Goal: Transaction & Acquisition: Book appointment/travel/reservation

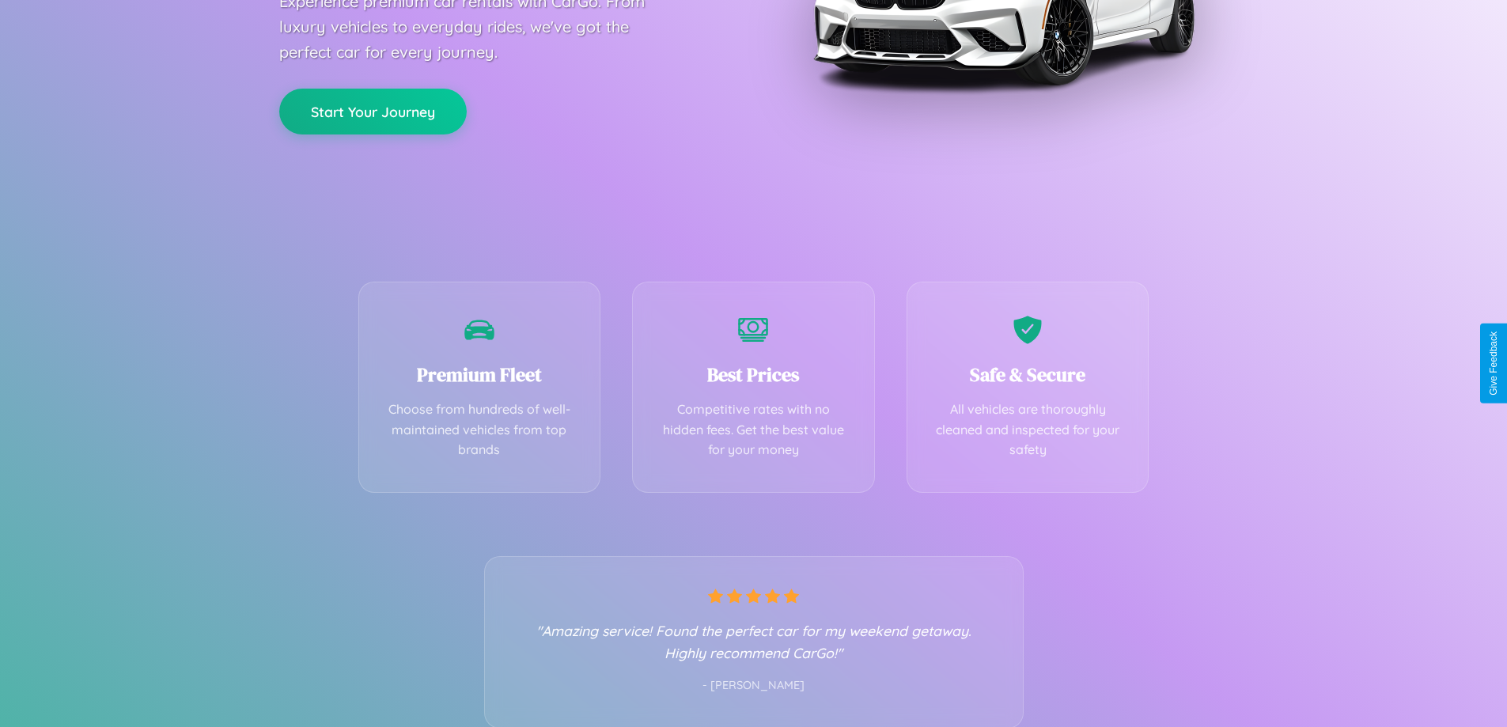
scroll to position [312, 0]
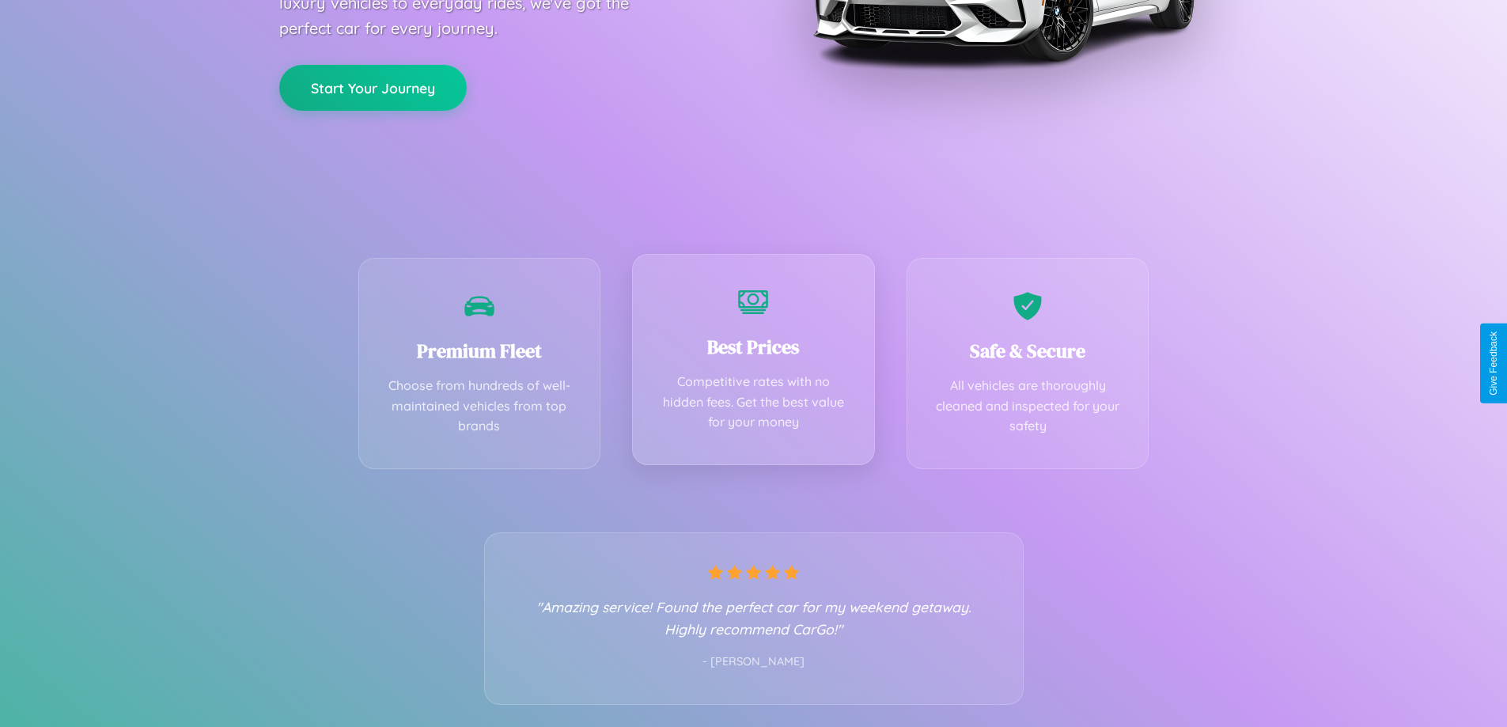
click at [753, 363] on div "Best Prices Competitive rates with no hidden fees. Get the best value for your …" at bounding box center [753, 359] width 243 height 211
click at [373, 86] on button "Start Your Journey" at bounding box center [373, 86] width 188 height 46
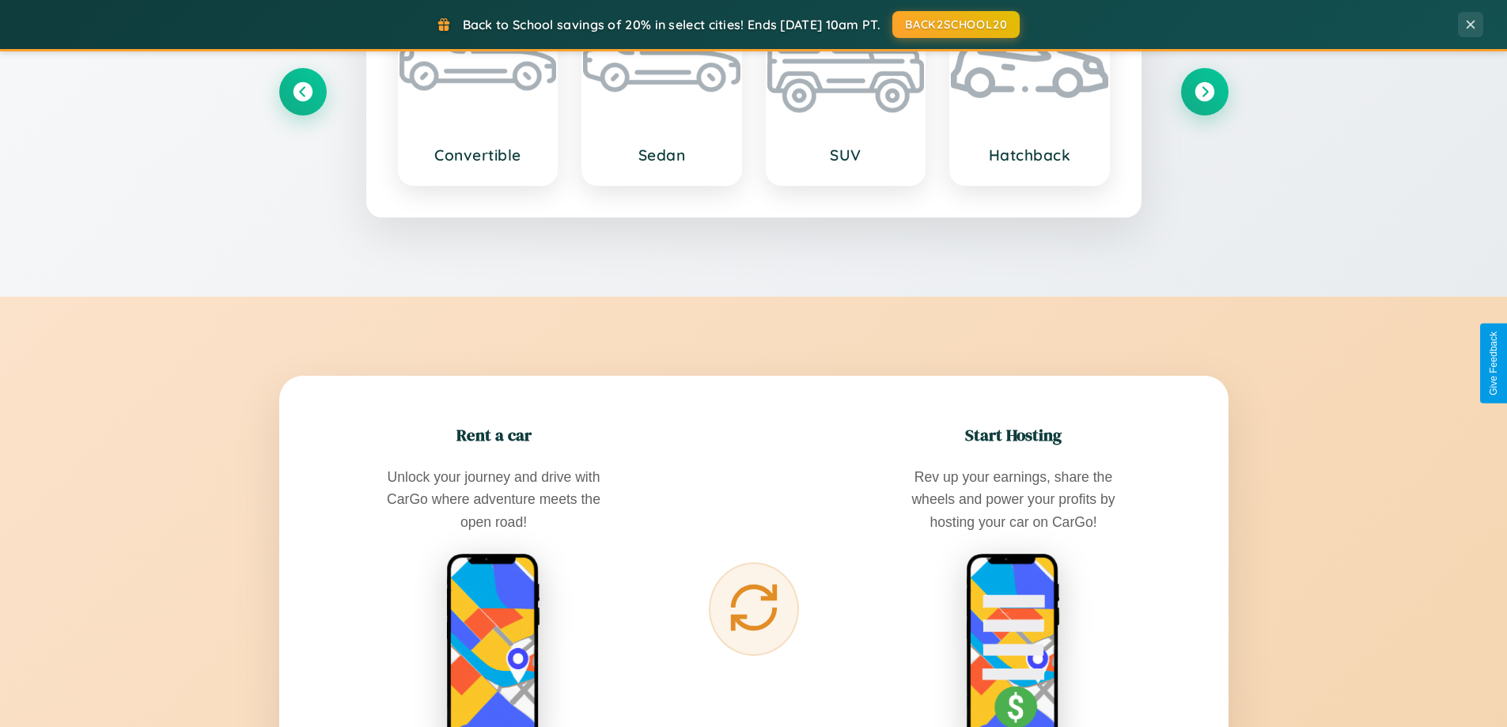
scroll to position [3045, 0]
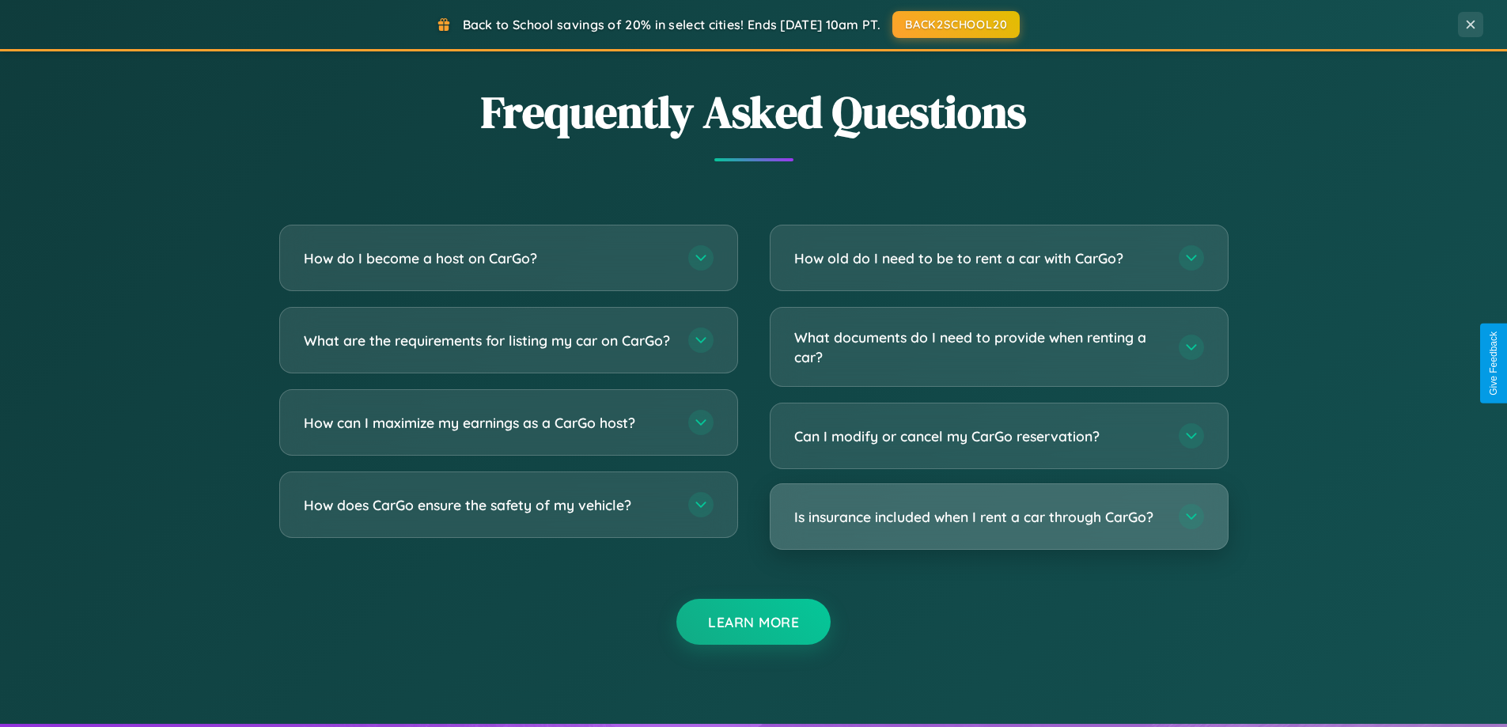
click at [999, 517] on h3 "Is insurance included when I rent a car through CarGo?" at bounding box center [978, 517] width 369 height 20
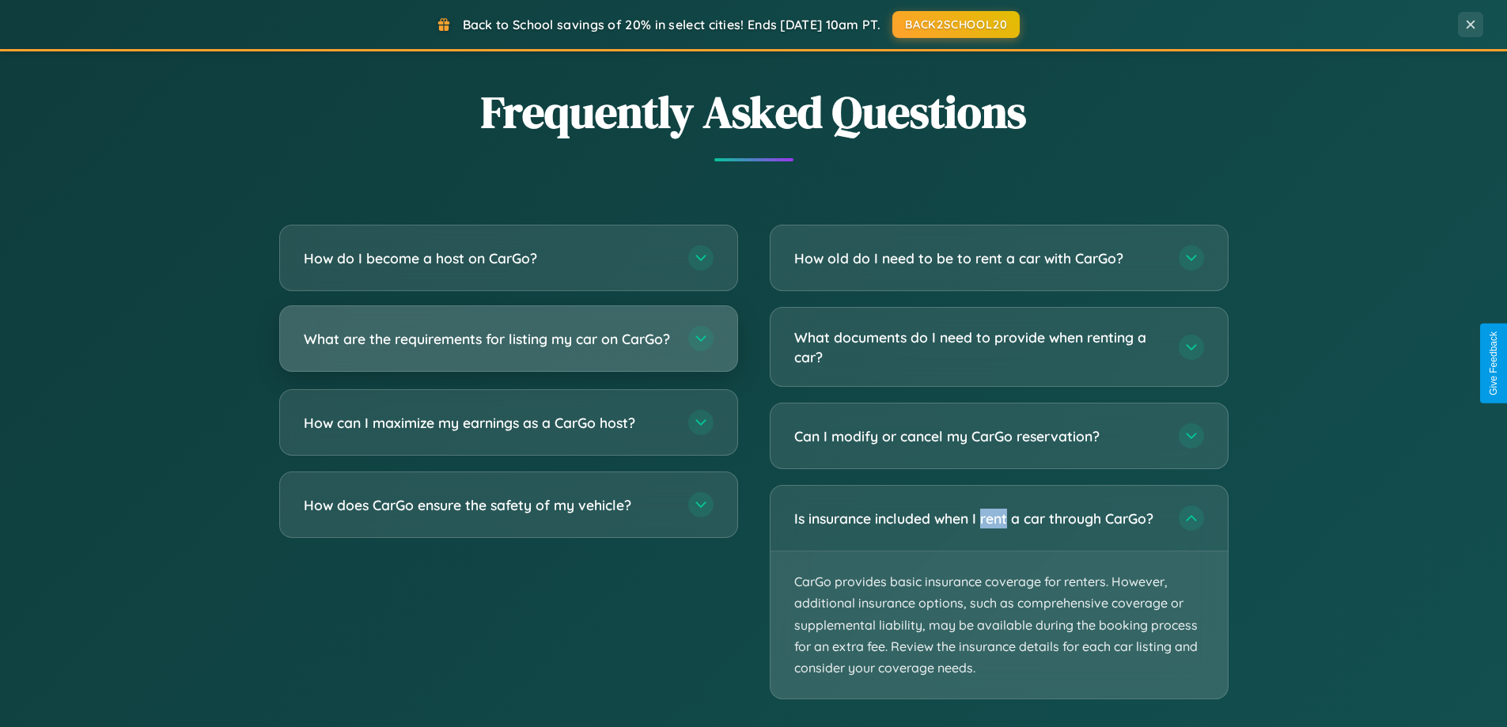
click at [508, 346] on h3 "What are the requirements for listing my car on CarGo?" at bounding box center [488, 339] width 369 height 20
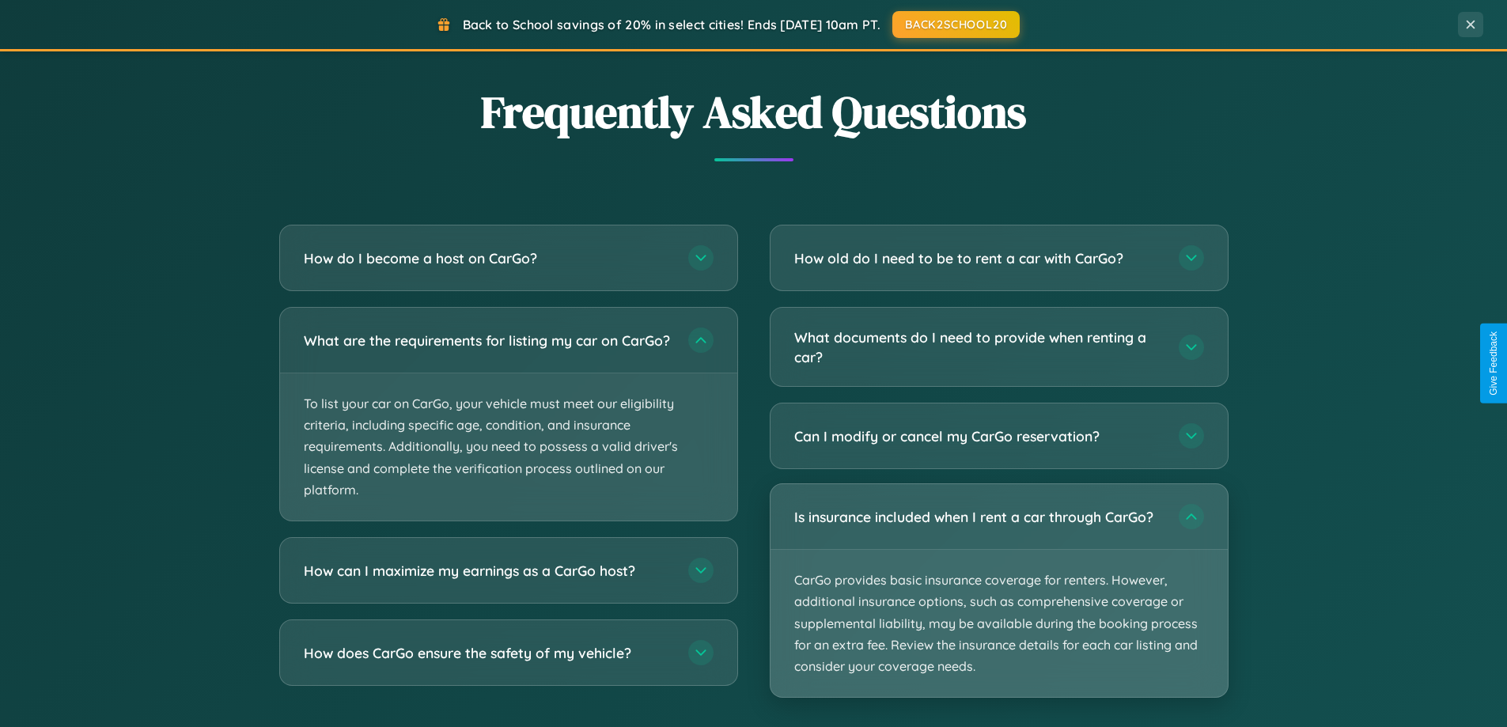
click at [999, 591] on p "CarGo provides basic insurance coverage for renters. However, additional insura…" at bounding box center [999, 623] width 457 height 147
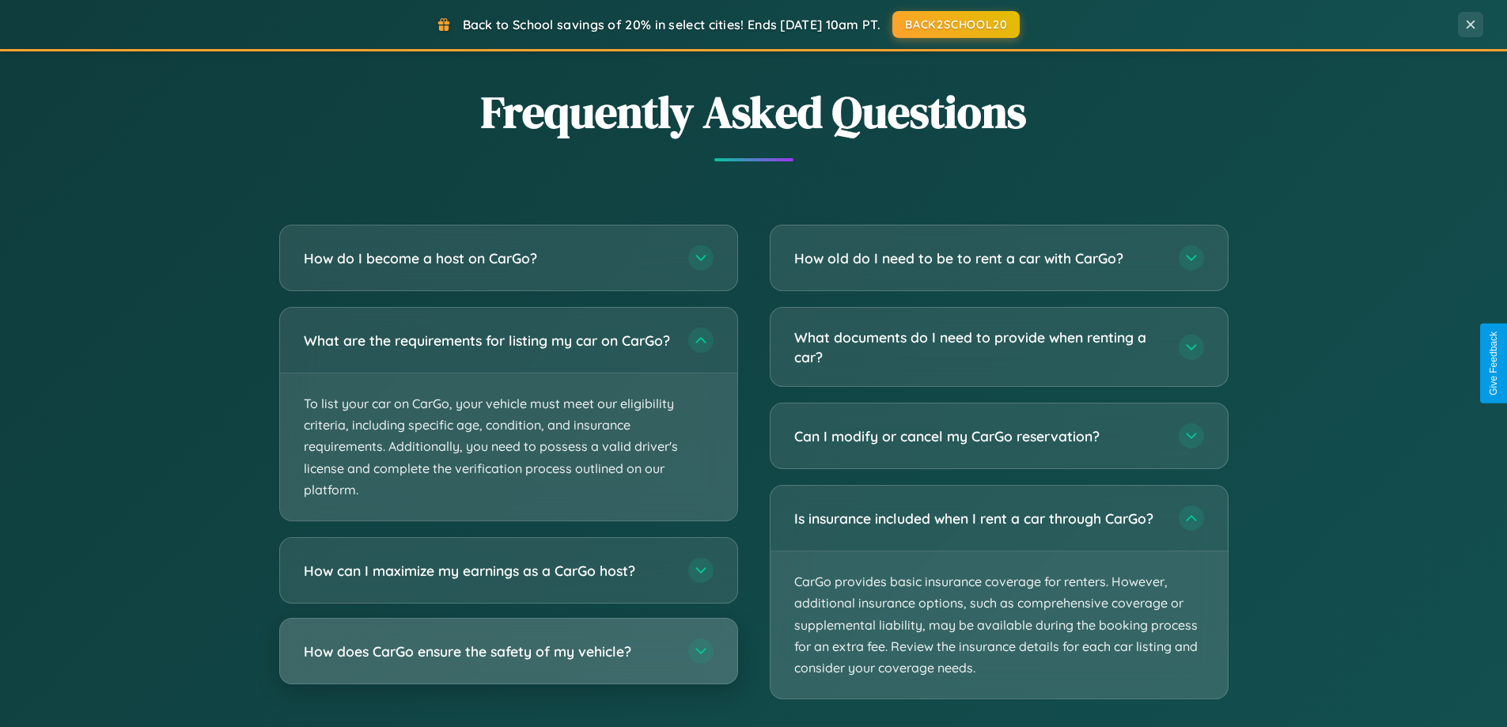
click at [508, 661] on h3 "How does CarGo ensure the safety of my vehicle?" at bounding box center [488, 652] width 369 height 20
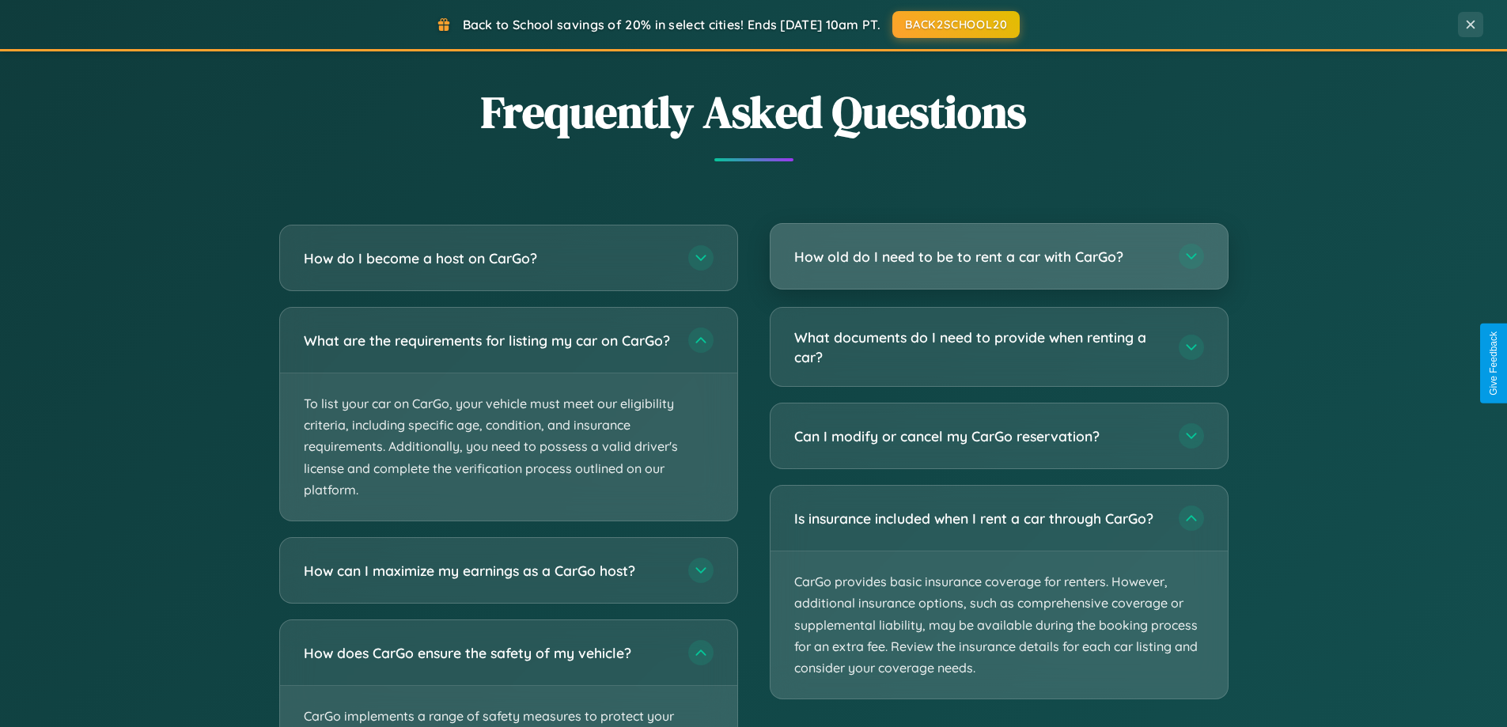
click at [999, 258] on h3 "How old do I need to be to rent a car with CarGo?" at bounding box center [978, 257] width 369 height 20
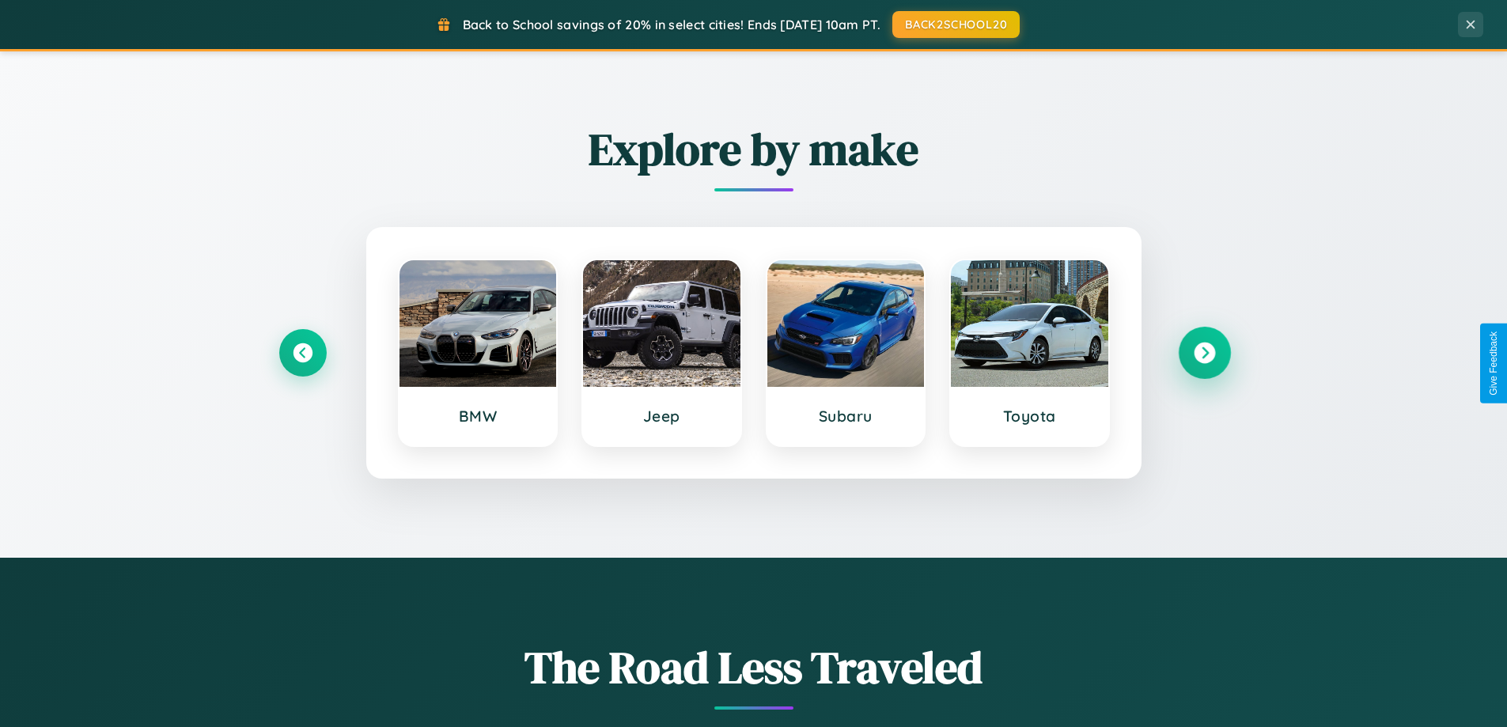
scroll to position [682, 0]
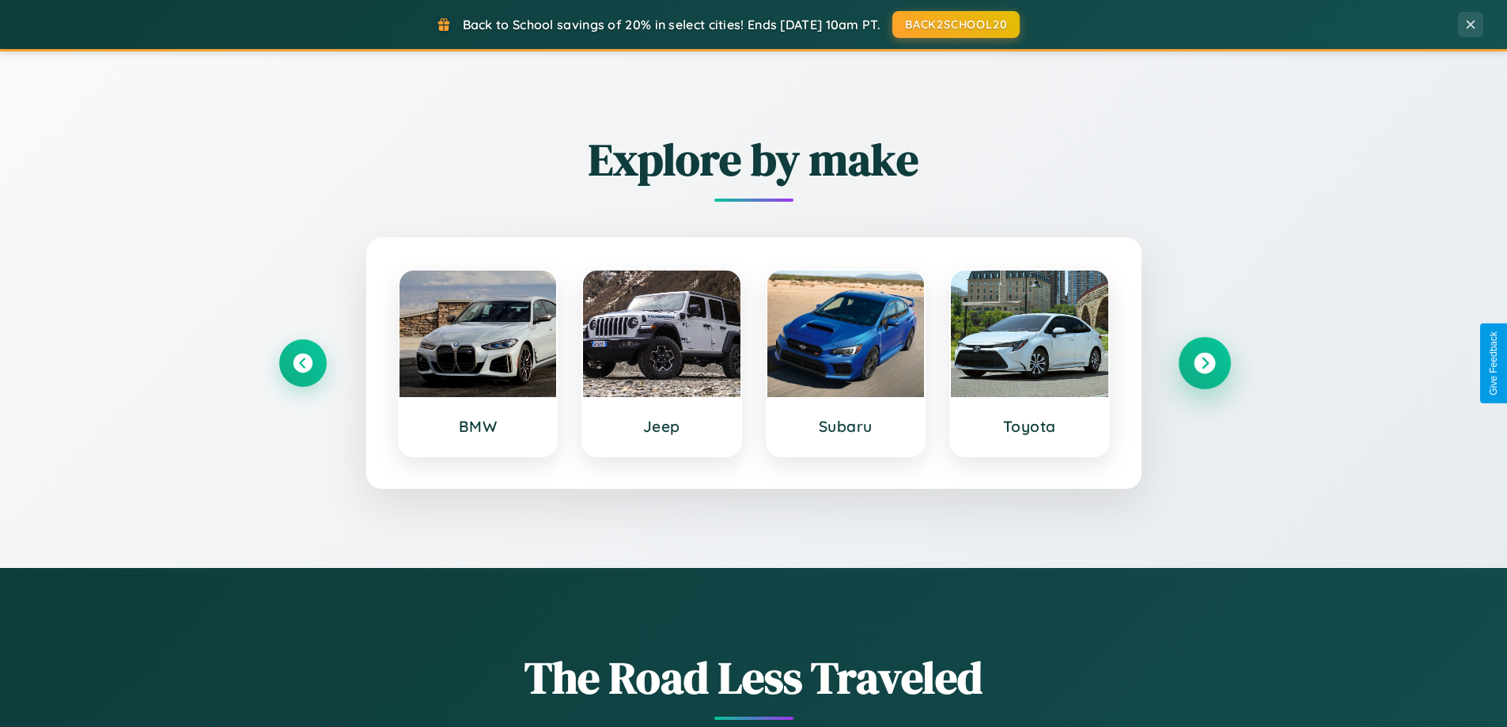
click at [1204, 363] on icon at bounding box center [1204, 363] width 21 height 21
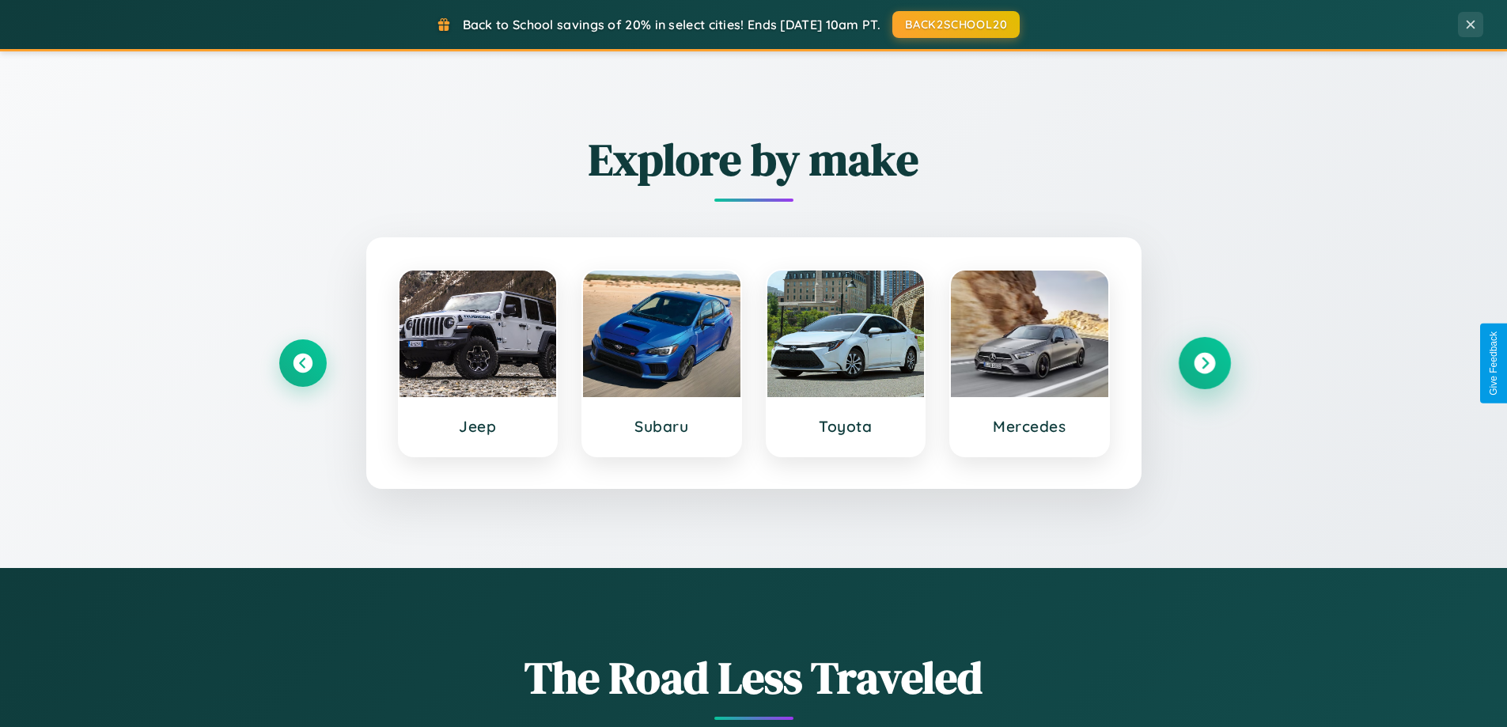
click at [1204, 363] on icon at bounding box center [1204, 363] width 21 height 21
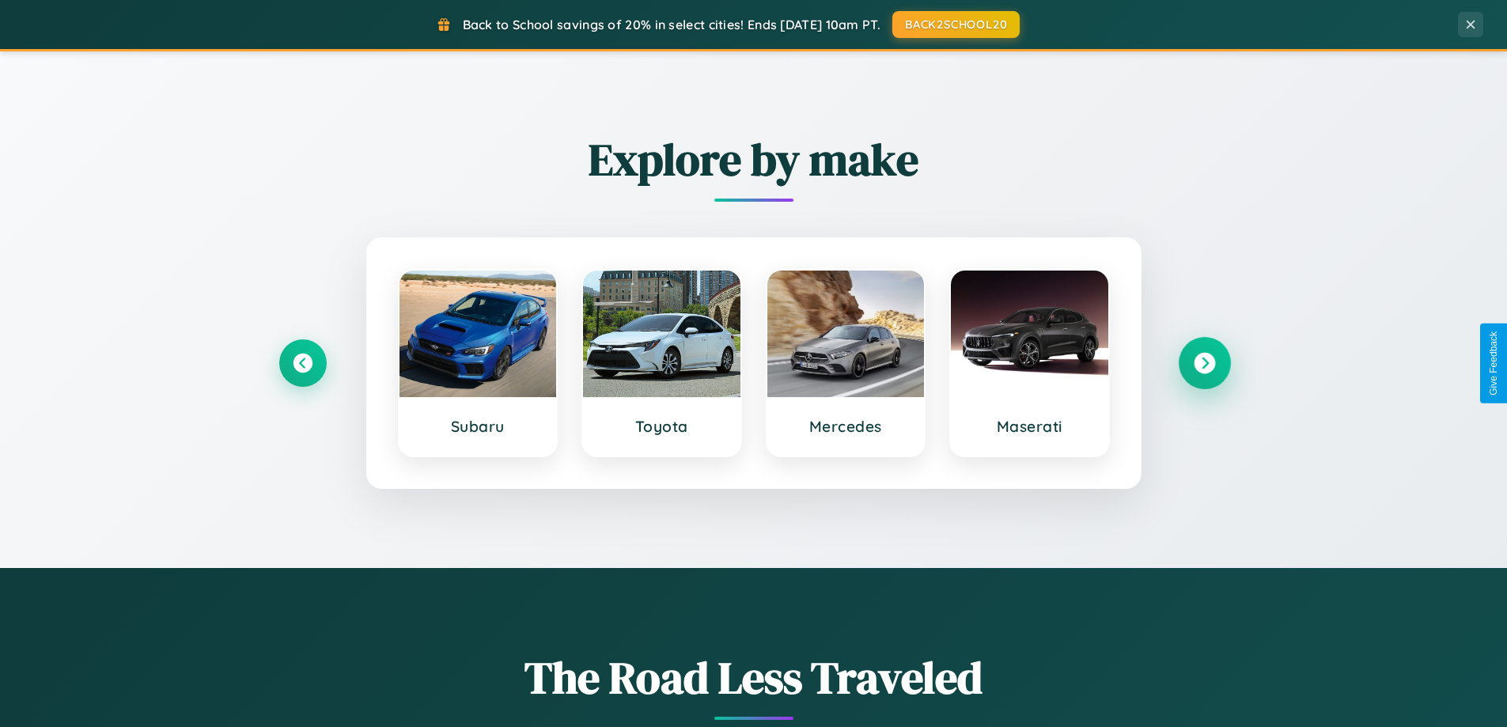
click at [1204, 363] on icon at bounding box center [1204, 363] width 21 height 21
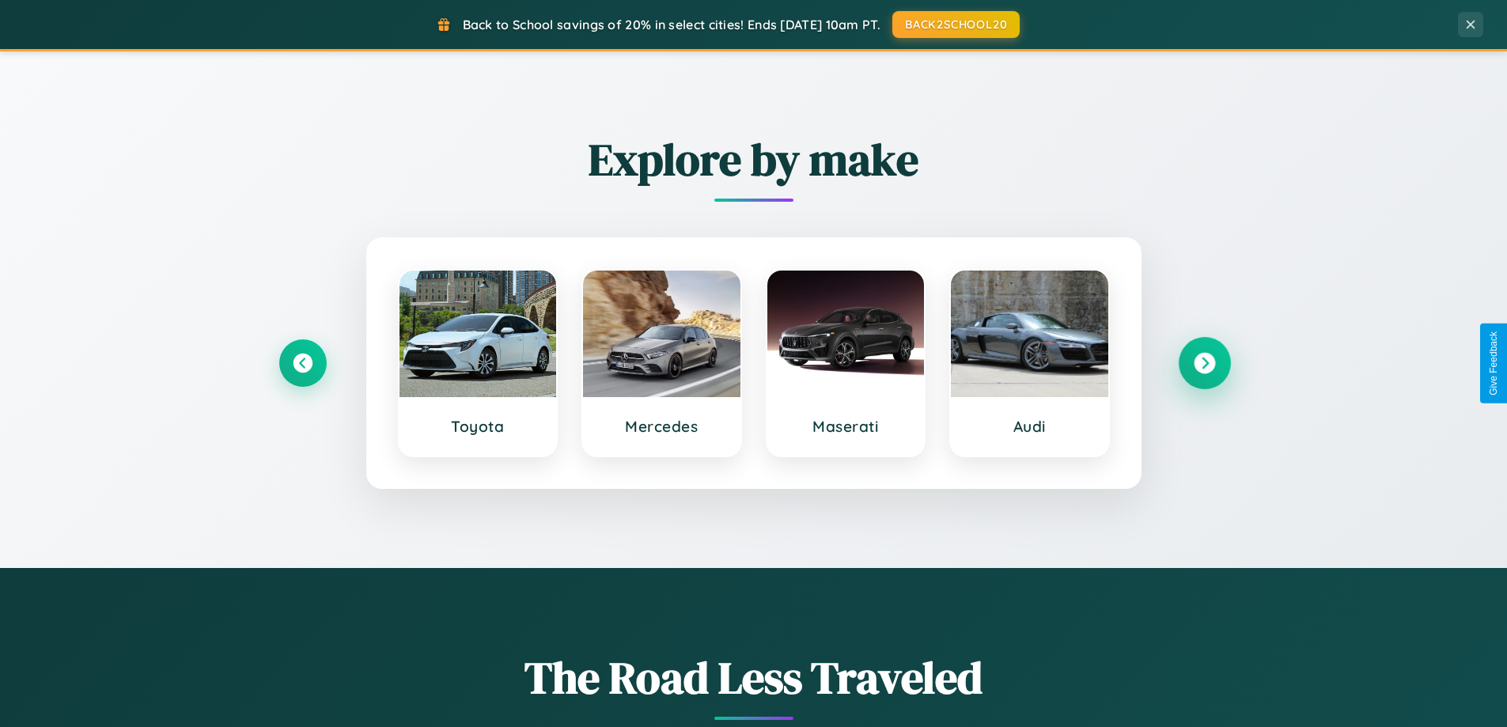
click at [1204, 363] on icon at bounding box center [1204, 363] width 21 height 21
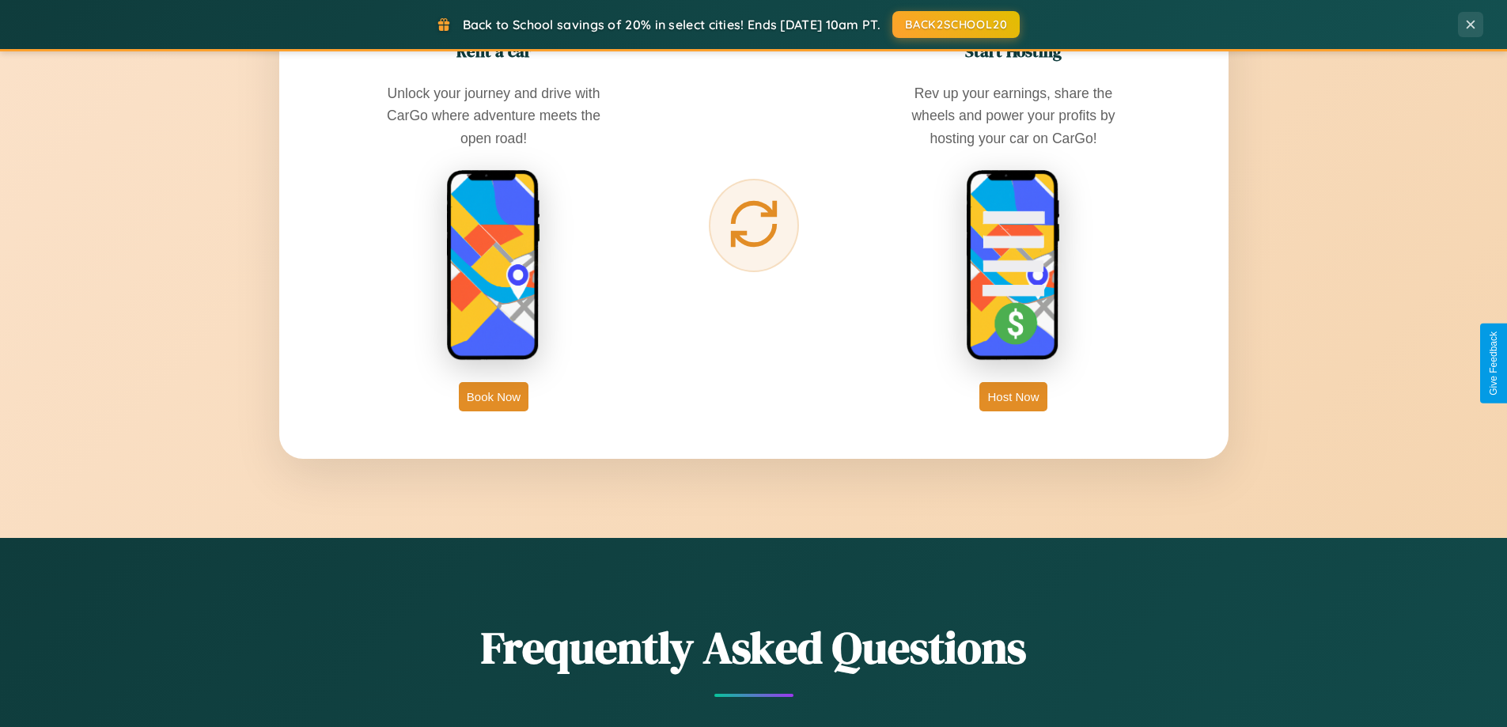
scroll to position [2542, 0]
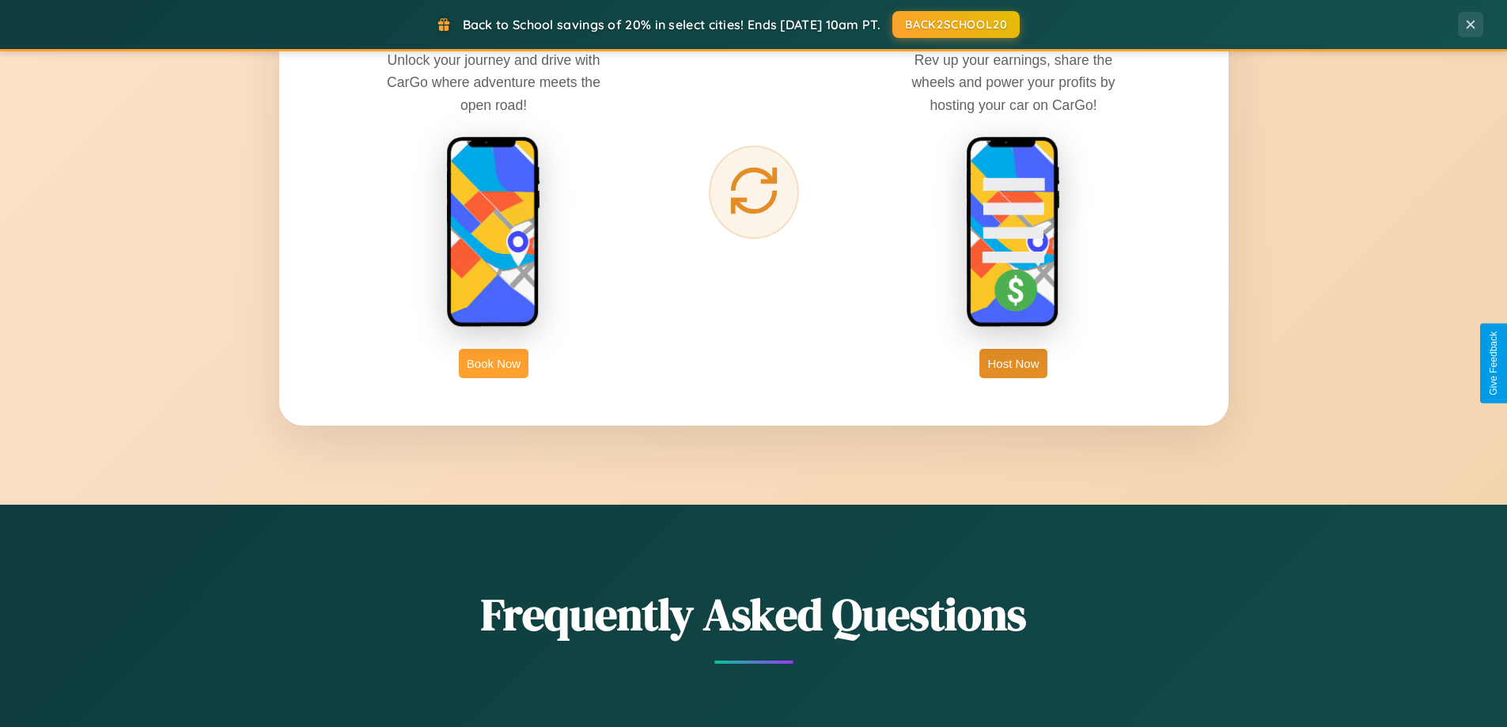
click at [494, 363] on button "Book Now" at bounding box center [494, 363] width 70 height 29
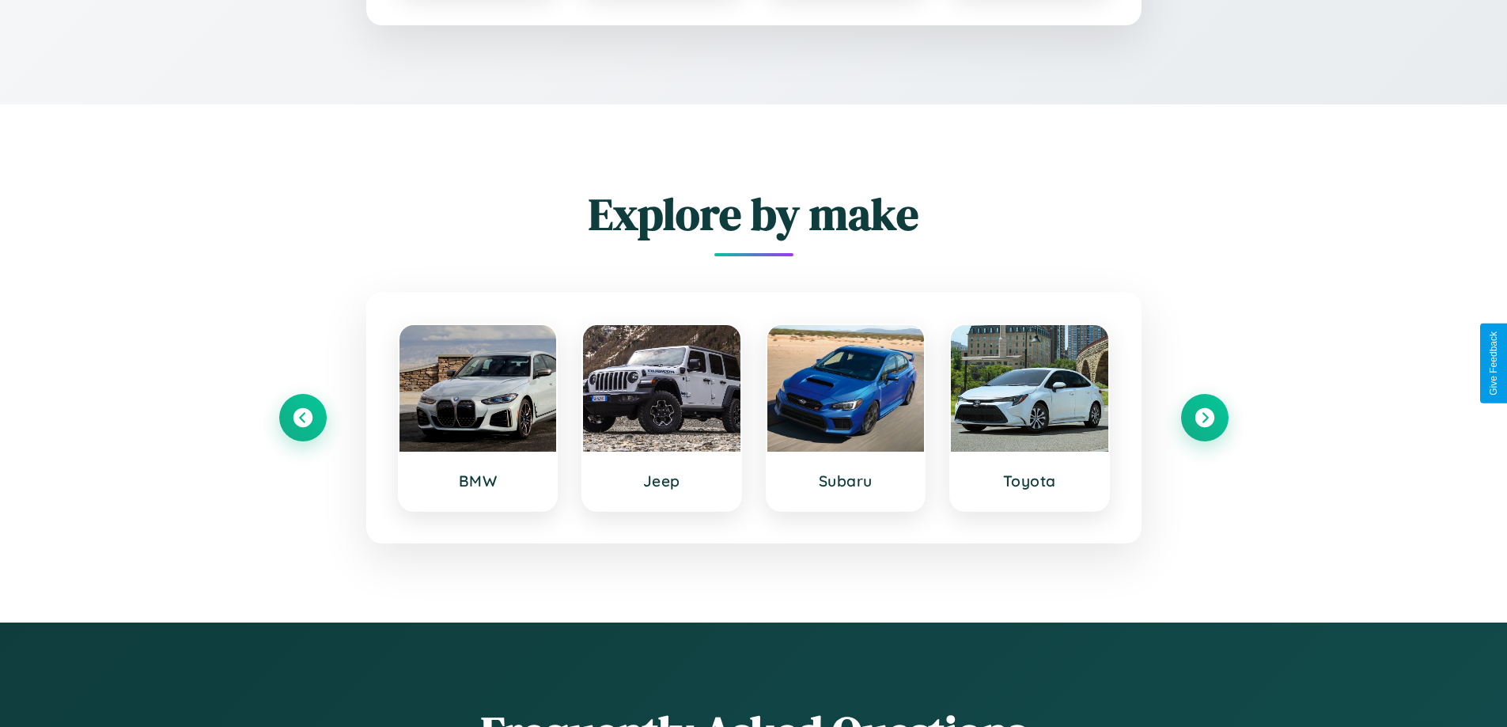
scroll to position [1319, 0]
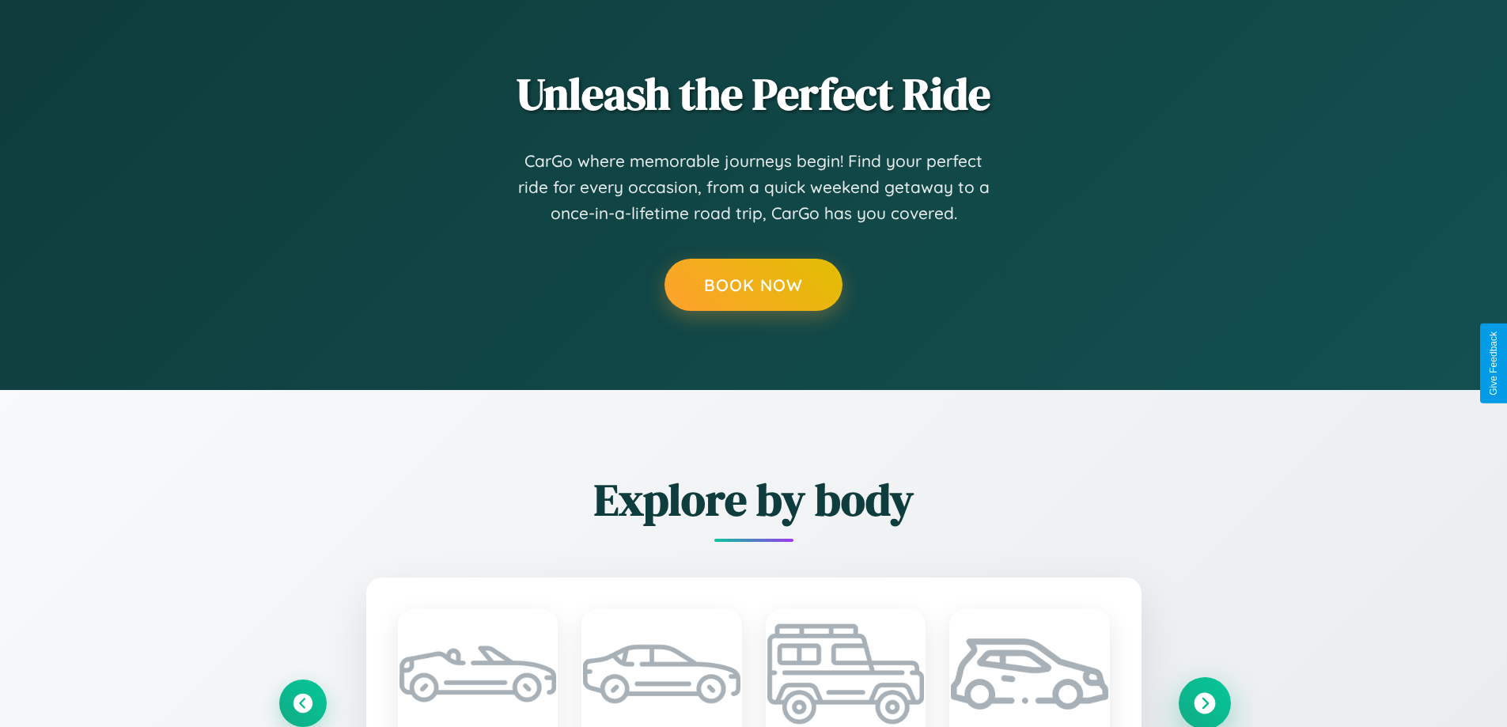
click at [1204, 702] on icon at bounding box center [1204, 702] width 21 height 21
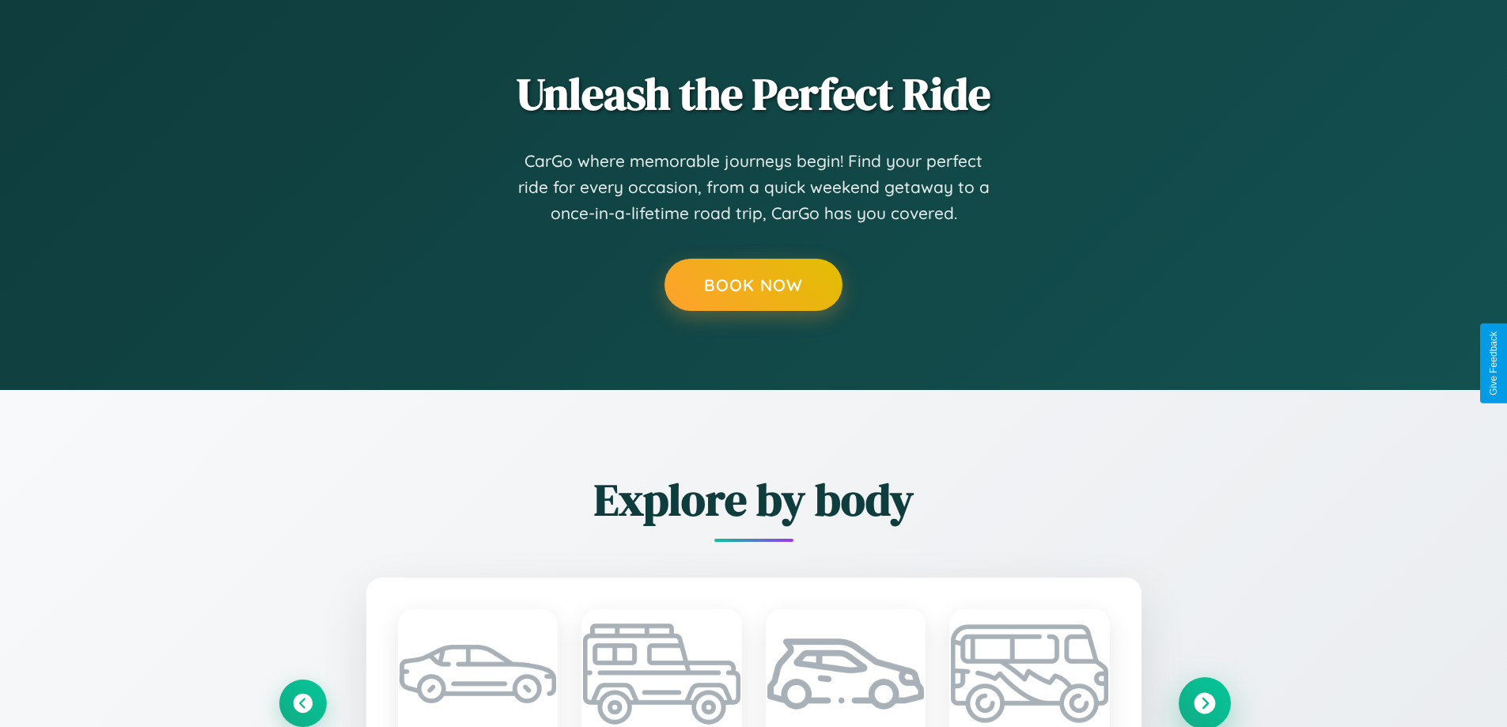
click at [1204, 702] on icon at bounding box center [1204, 702] width 21 height 21
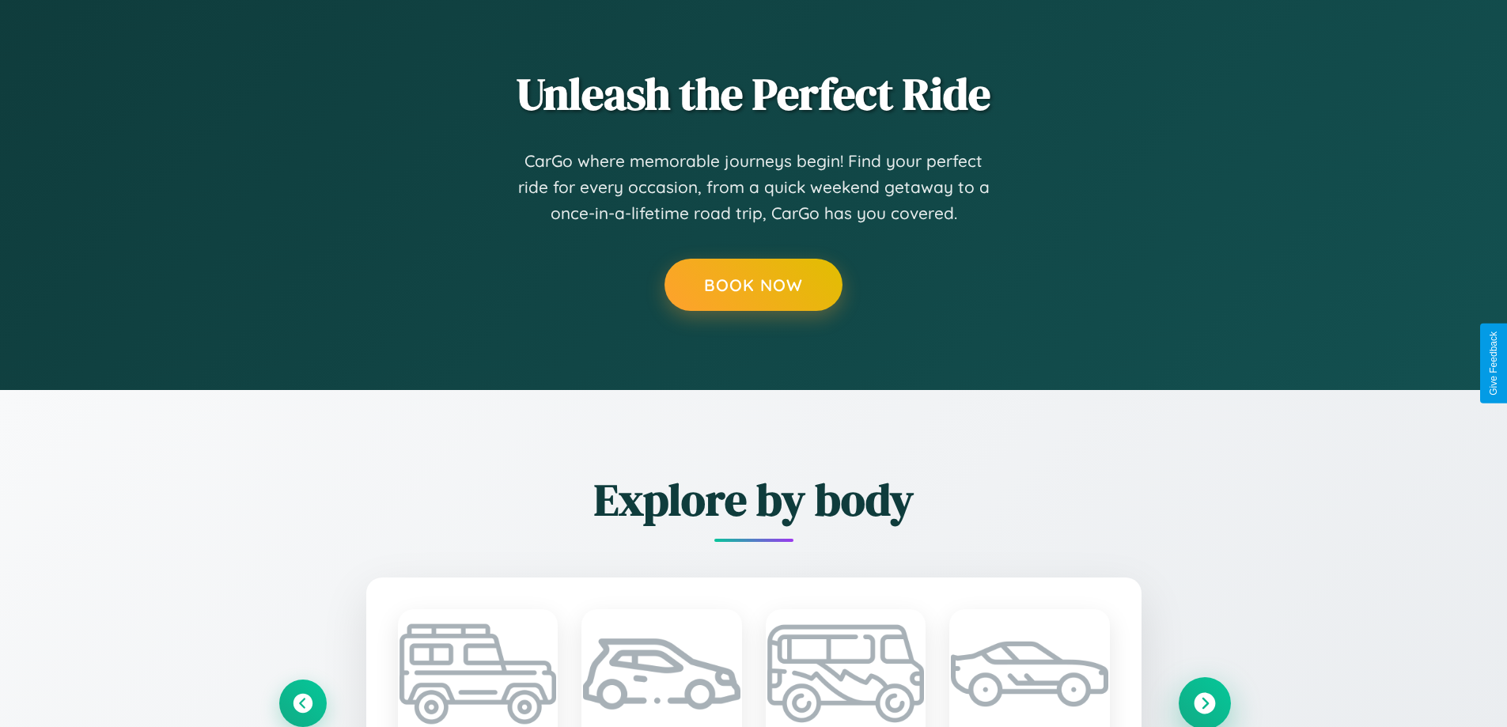
click at [1204, 702] on icon at bounding box center [1204, 702] width 21 height 21
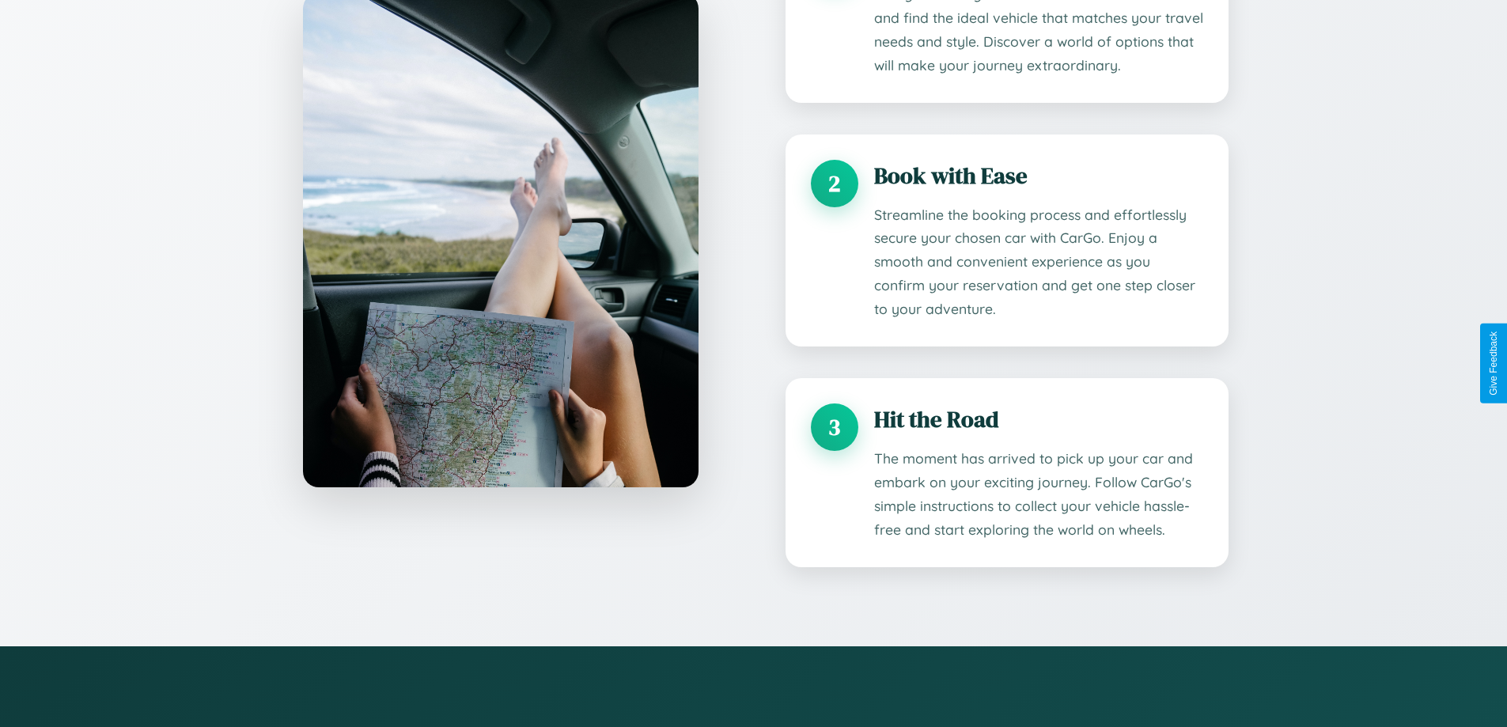
scroll to position [1276, 0]
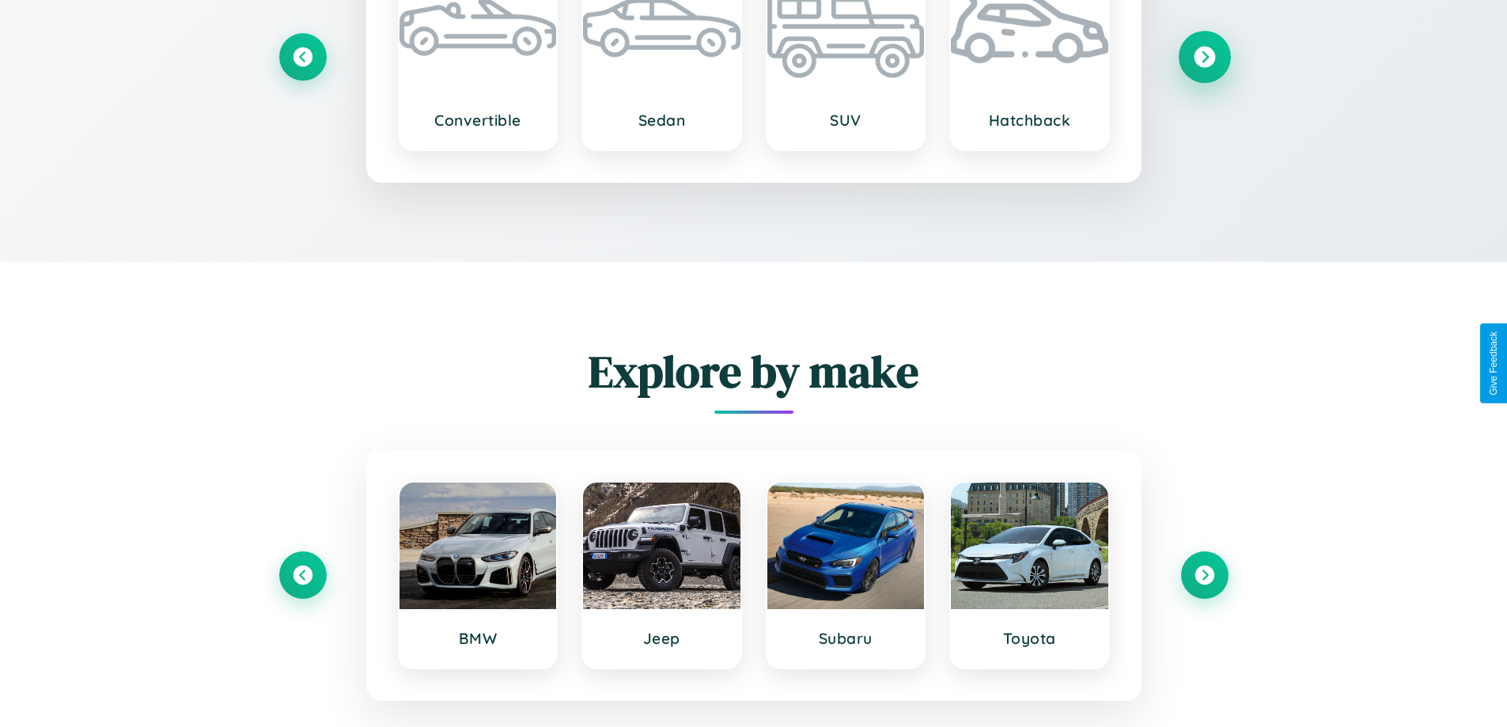
scroll to position [2123, 0]
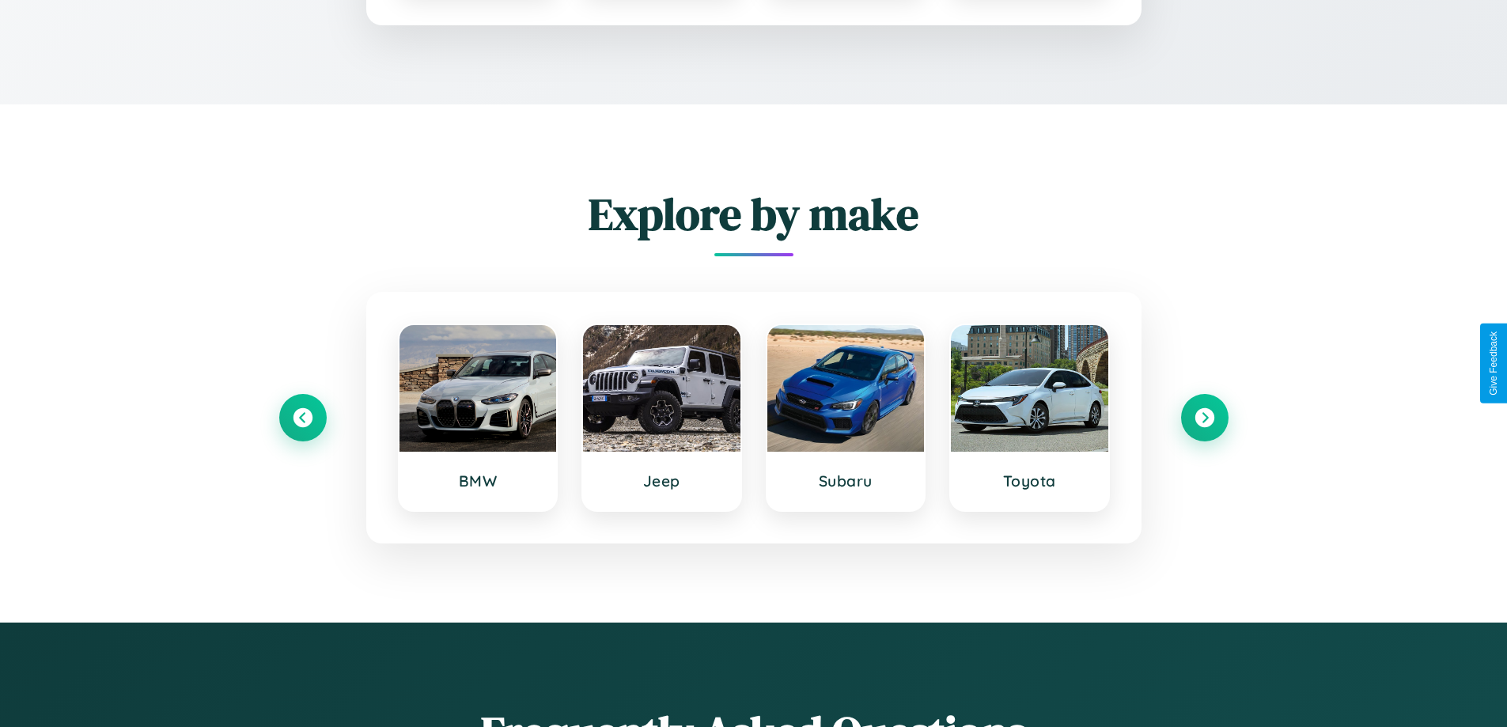
type input "****"
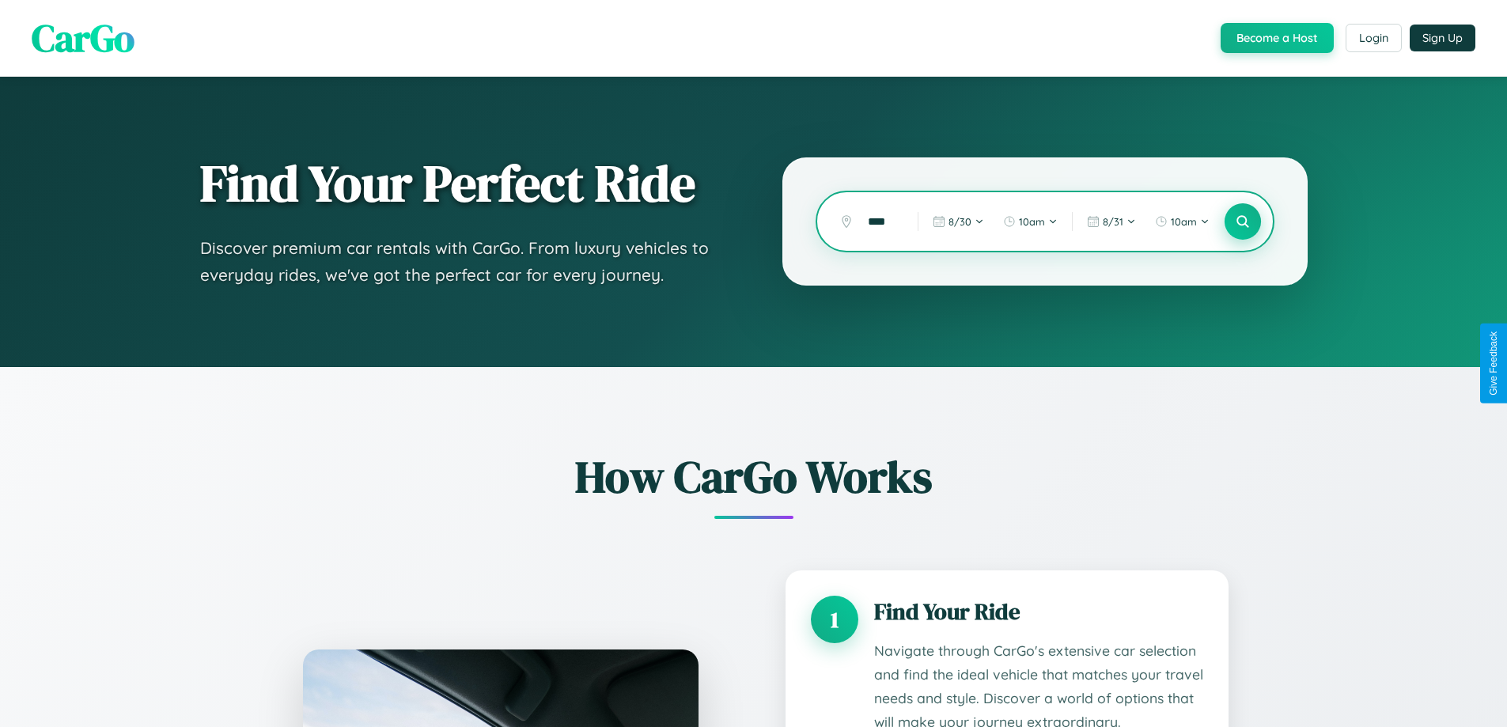
scroll to position [0, 0]
click at [1242, 222] on icon at bounding box center [1242, 221] width 15 height 15
